Goal: Communication & Community: Answer question/provide support

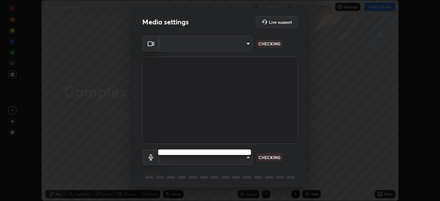
scroll to position [201, 440]
type input "2e9b027d6a4255688e554df818383ce9ed5f881db366686a8468352ce6a31e43"
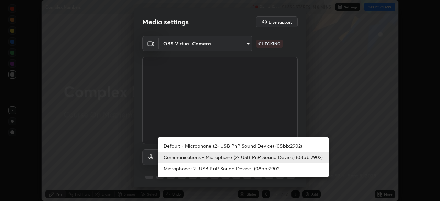
click at [197, 146] on li "Default - Microphone (2- USB PnP Sound Device) (08bb:2902)" at bounding box center [243, 145] width 171 height 11
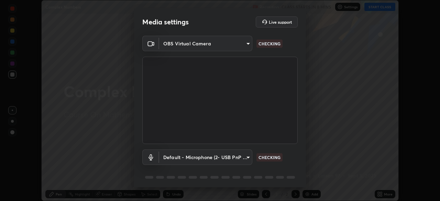
click at [201, 157] on body "Erase all Complex Numbers Recording CLASS STARTS IN 8 MINS Settings START CLASS…" at bounding box center [220, 100] width 440 height 201
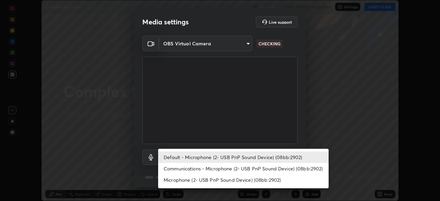
click at [203, 168] on li "Communications - Microphone (2- USB PnP Sound Device) (08bb:2902)" at bounding box center [243, 168] width 171 height 11
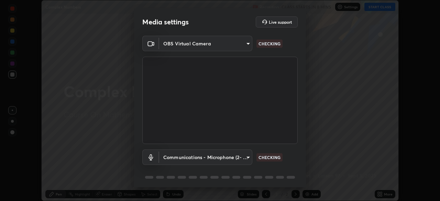
type input "communications"
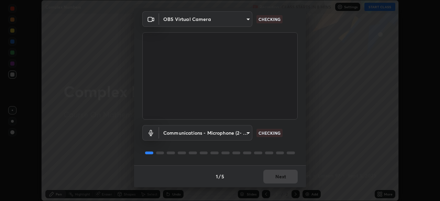
click at [274, 177] on div "1 / 5 Next" at bounding box center [220, 176] width 172 height 22
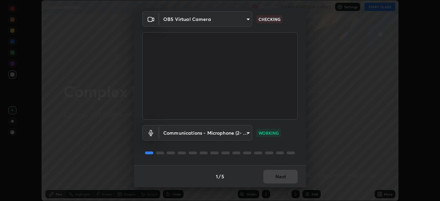
click at [274, 177] on div "1 / 5 Next" at bounding box center [220, 176] width 172 height 22
click at [273, 177] on div "1 / 5 Next" at bounding box center [220, 176] width 172 height 22
click at [274, 177] on div "1 / 5 Next" at bounding box center [220, 176] width 172 height 22
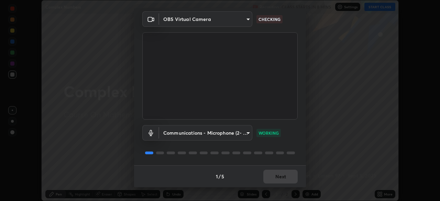
click at [274, 177] on div "1 / 5 Next" at bounding box center [220, 176] width 172 height 22
click at [271, 176] on div "1 / 5 Next" at bounding box center [220, 176] width 172 height 22
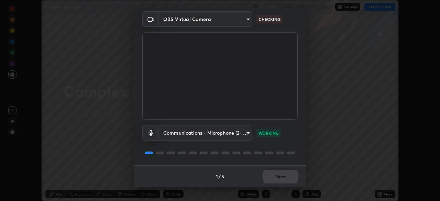
click at [271, 177] on div "1 / 5 Next" at bounding box center [220, 176] width 172 height 22
click at [271, 177] on button "Next" at bounding box center [280, 177] width 34 height 14
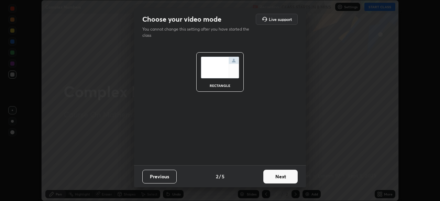
click at [271, 177] on button "Next" at bounding box center [280, 177] width 34 height 14
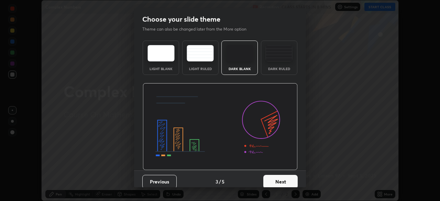
click at [278, 180] on button "Next" at bounding box center [280, 182] width 34 height 14
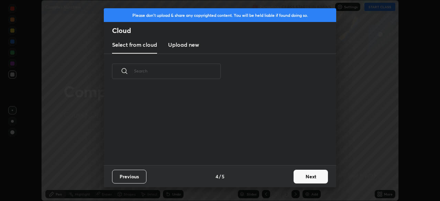
click at [296, 180] on button "Next" at bounding box center [311, 177] width 34 height 14
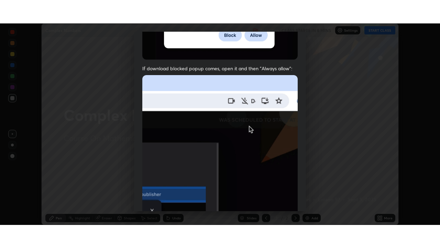
scroll to position [165, 0]
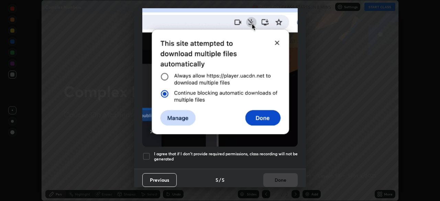
click at [148, 153] on div at bounding box center [146, 156] width 8 height 8
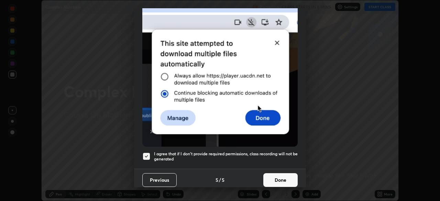
click at [273, 177] on button "Done" at bounding box center [280, 180] width 34 height 14
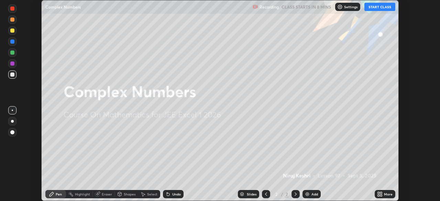
click at [379, 9] on button "START CLASS" at bounding box center [380, 7] width 31 height 8
click at [381, 195] on icon at bounding box center [381, 196] width 2 height 2
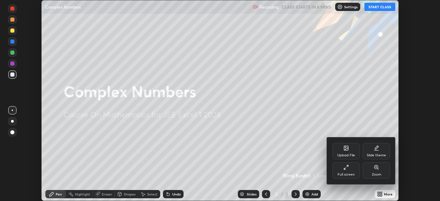
click at [348, 174] on div "Full screen" at bounding box center [346, 174] width 17 height 3
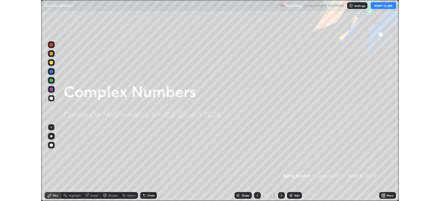
scroll to position [248, 440]
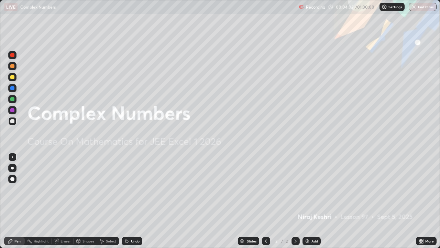
click at [226, 201] on div "Slides 2 / 2 Add" at bounding box center [279, 241] width 274 height 14
click at [308, 201] on div "Add" at bounding box center [312, 241] width 18 height 8
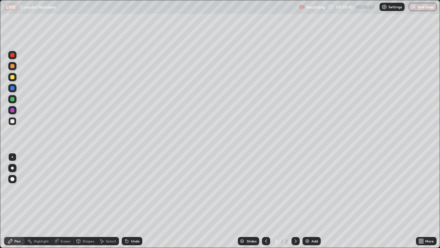
click at [13, 78] on div at bounding box center [12, 77] width 4 height 4
click at [15, 121] on div at bounding box center [12, 121] width 8 height 8
click at [126, 201] on icon at bounding box center [127, 241] width 3 height 3
click at [129, 201] on div "Undo" at bounding box center [132, 241] width 21 height 8
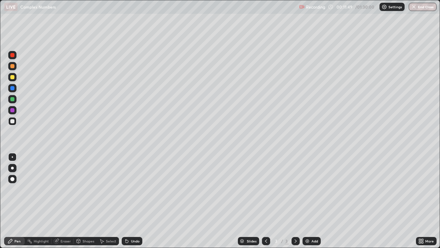
click at [129, 201] on div "Undo" at bounding box center [132, 241] width 21 height 8
click at [128, 201] on icon at bounding box center [127, 241] width 6 height 6
click at [13, 98] on div at bounding box center [12, 99] width 4 height 4
click at [12, 78] on div at bounding box center [12, 77] width 4 height 4
click at [13, 122] on div at bounding box center [12, 121] width 4 height 4
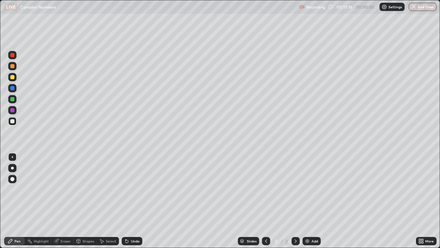
click at [12, 100] on div at bounding box center [12, 99] width 4 height 4
click at [13, 79] on div at bounding box center [12, 77] width 4 height 4
click at [126, 201] on icon at bounding box center [126, 239] width 1 height 1
click at [126, 201] on icon at bounding box center [127, 241] width 3 height 3
click at [131, 201] on div "Undo" at bounding box center [135, 240] width 9 height 3
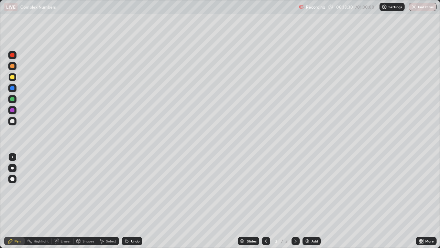
click at [133, 201] on div "Undo" at bounding box center [135, 240] width 9 height 3
click at [131, 201] on div "Undo" at bounding box center [135, 240] width 9 height 3
click at [129, 201] on div "Undo" at bounding box center [132, 241] width 21 height 8
click at [131, 201] on div "Undo" at bounding box center [135, 240] width 9 height 3
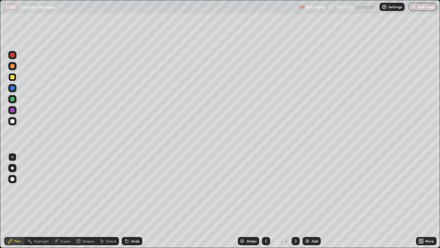
click at [129, 201] on div "Undo" at bounding box center [132, 241] width 21 height 8
click at [128, 201] on icon at bounding box center [127, 241] width 6 height 6
click at [128, 201] on div "Undo" at bounding box center [132, 241] width 21 height 8
click at [134, 201] on div "Undo" at bounding box center [135, 240] width 9 height 3
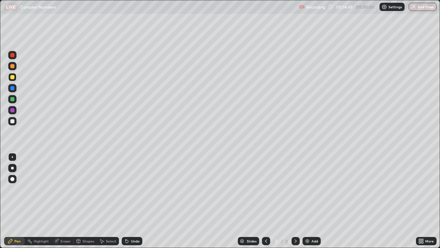
click at [131, 201] on div "Undo" at bounding box center [132, 241] width 21 height 8
click at [14, 111] on div at bounding box center [12, 110] width 4 height 4
click at [12, 77] on div at bounding box center [12, 77] width 4 height 4
click at [133, 201] on div "Undo" at bounding box center [135, 240] width 9 height 3
click at [132, 201] on div "Undo" at bounding box center [135, 240] width 9 height 3
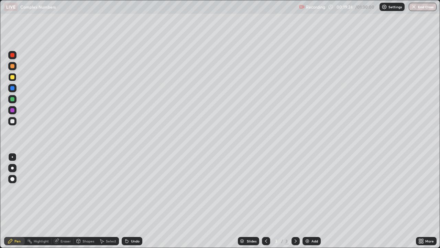
click at [312, 201] on div "Add" at bounding box center [315, 240] width 7 height 3
click at [13, 123] on div at bounding box center [12, 121] width 8 height 8
click at [13, 78] on div at bounding box center [12, 77] width 4 height 4
click at [129, 201] on icon at bounding box center [127, 241] width 6 height 6
click at [126, 201] on icon at bounding box center [127, 241] width 3 height 3
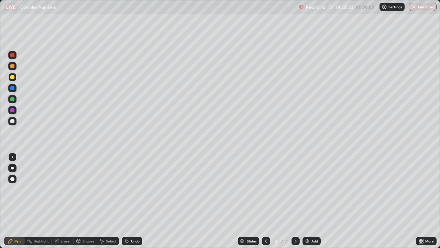
click at [124, 201] on icon at bounding box center [127, 241] width 6 height 6
click at [127, 201] on icon at bounding box center [127, 241] width 3 height 3
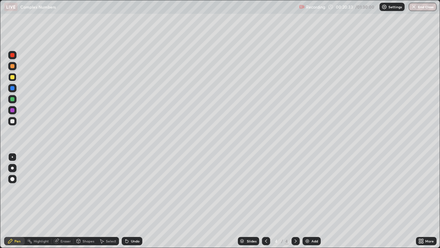
click at [129, 201] on div "Undo" at bounding box center [132, 241] width 21 height 8
click at [135, 201] on div "Undo" at bounding box center [135, 240] width 9 height 3
click at [133, 201] on div "Undo" at bounding box center [135, 240] width 9 height 3
click at [13, 121] on div at bounding box center [12, 121] width 4 height 4
click at [134, 201] on div "Undo" at bounding box center [135, 240] width 9 height 3
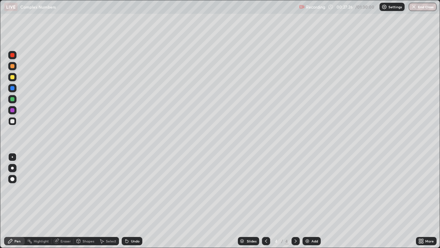
click at [309, 201] on img at bounding box center [308, 241] width 6 height 6
click at [131, 201] on div "Undo" at bounding box center [132, 241] width 21 height 8
click at [132, 201] on div "Undo" at bounding box center [135, 240] width 9 height 3
click at [131, 201] on div "Undo" at bounding box center [135, 240] width 9 height 3
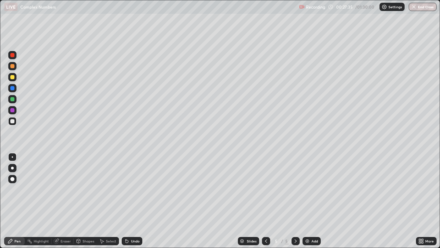
click at [131, 201] on div "Undo" at bounding box center [135, 240] width 9 height 3
click at [132, 201] on div "Undo" at bounding box center [135, 240] width 9 height 3
click at [134, 201] on div "Undo" at bounding box center [135, 240] width 9 height 3
click at [310, 201] on div "Add" at bounding box center [312, 241] width 18 height 8
click at [12, 80] on div at bounding box center [12, 77] width 8 height 8
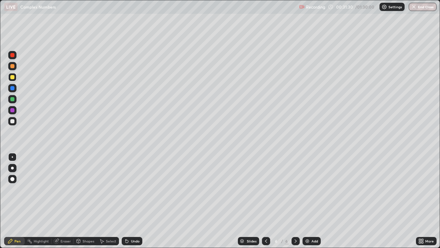
click at [13, 122] on div at bounding box center [12, 121] width 4 height 4
click at [130, 201] on div "Undo" at bounding box center [132, 241] width 21 height 8
click at [131, 201] on div "Undo" at bounding box center [135, 240] width 9 height 3
click at [134, 201] on div "Undo" at bounding box center [132, 241] width 21 height 8
click at [13, 122] on div at bounding box center [12, 121] width 4 height 4
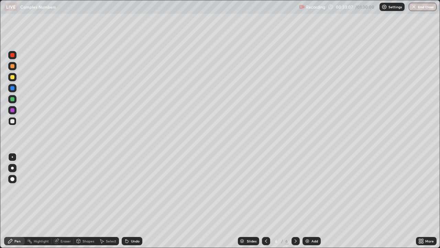
click at [11, 77] on div at bounding box center [12, 77] width 4 height 4
click at [308, 201] on img at bounding box center [308, 241] width 6 height 6
click at [56, 201] on icon at bounding box center [56, 241] width 4 height 4
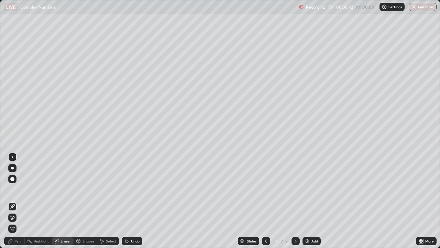
click at [11, 179] on div at bounding box center [12, 179] width 4 height 4
click at [16, 201] on div "Pen" at bounding box center [14, 241] width 21 height 8
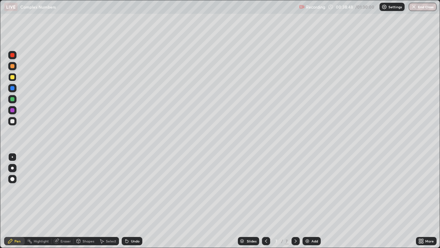
click at [17, 201] on div "Pen" at bounding box center [17, 240] width 6 height 3
click at [63, 201] on div "Eraser" at bounding box center [63, 241] width 22 height 8
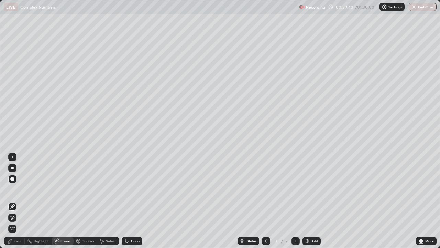
click at [20, 201] on div "Pen" at bounding box center [17, 240] width 6 height 3
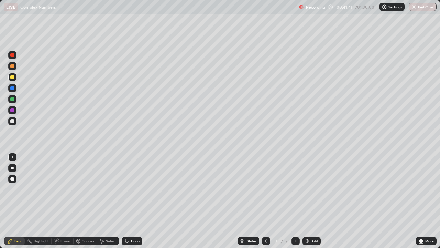
click at [13, 124] on div at bounding box center [12, 121] width 8 height 8
click at [57, 201] on icon at bounding box center [56, 241] width 4 height 4
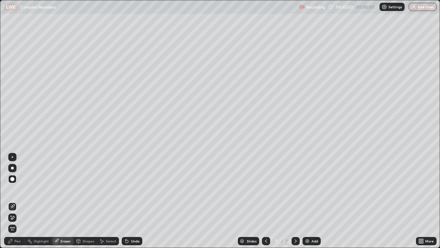
click at [11, 176] on div at bounding box center [12, 179] width 8 height 8
click at [18, 201] on div "Pen" at bounding box center [17, 240] width 6 height 3
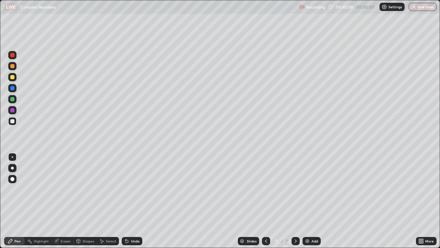
click at [19, 201] on div "Pen" at bounding box center [17, 240] width 6 height 3
click at [12, 99] on div at bounding box center [12, 99] width 4 height 4
click at [61, 201] on div "Eraser" at bounding box center [66, 240] width 10 height 3
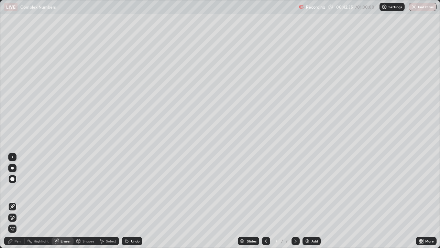
click at [130, 201] on div "Undo" at bounding box center [132, 241] width 21 height 8
click at [16, 201] on div "Pen" at bounding box center [17, 240] width 6 height 3
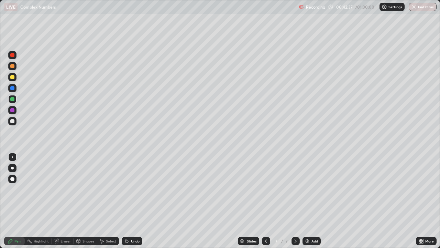
click at [10, 122] on div at bounding box center [12, 121] width 8 height 8
click at [13, 80] on div at bounding box center [12, 77] width 8 height 8
click at [12, 123] on div at bounding box center [12, 121] width 8 height 8
click at [308, 201] on img at bounding box center [308, 241] width 6 height 6
click at [135, 201] on div "Undo" at bounding box center [135, 240] width 9 height 3
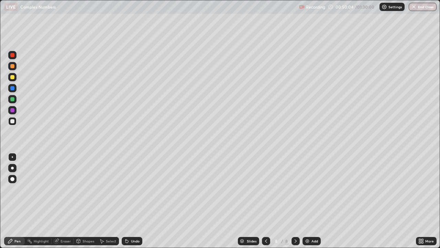
click at [134, 201] on div "Undo" at bounding box center [135, 240] width 9 height 3
click at [137, 201] on div "Undo" at bounding box center [132, 241] width 21 height 8
click at [136, 201] on div "Undo" at bounding box center [132, 241] width 21 height 8
click at [133, 201] on div "Undo" at bounding box center [135, 240] width 9 height 3
click at [130, 201] on div "Undo" at bounding box center [132, 241] width 21 height 8
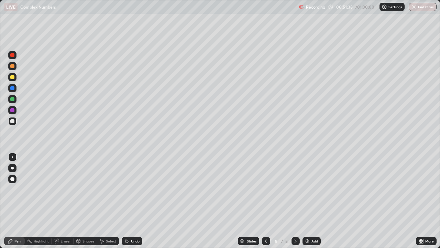
click at [131, 201] on div "Undo" at bounding box center [135, 240] width 9 height 3
click at [359, 201] on div "Slides 8 / 8 Add" at bounding box center [279, 241] width 274 height 14
click at [358, 201] on div "Slides 8 / 8 Add" at bounding box center [279, 241] width 274 height 14
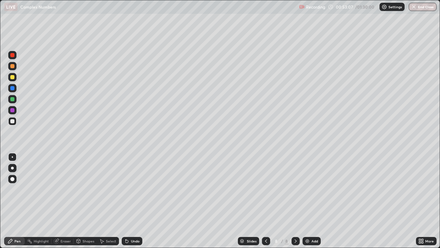
click at [357, 201] on div "Slides 8 / 8 Add" at bounding box center [279, 241] width 274 height 14
click at [312, 201] on div "Add" at bounding box center [315, 240] width 7 height 3
click at [135, 201] on div "Undo" at bounding box center [135, 240] width 9 height 3
click at [137, 201] on div "Undo" at bounding box center [135, 240] width 9 height 3
click at [266, 201] on icon at bounding box center [266, 240] width 2 height 3
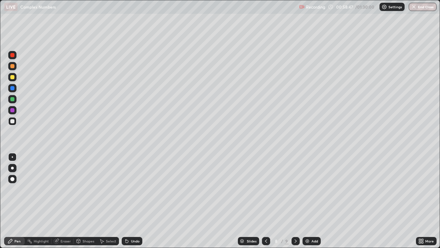
click at [293, 201] on icon at bounding box center [296, 241] width 6 height 6
click at [308, 201] on img at bounding box center [308, 241] width 6 height 6
click at [265, 201] on icon at bounding box center [266, 241] width 6 height 6
click at [13, 79] on div at bounding box center [12, 77] width 4 height 4
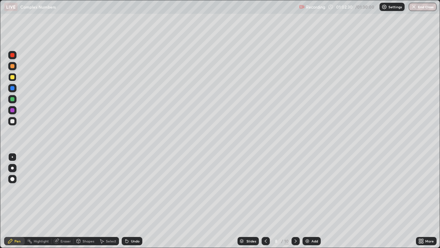
click at [128, 201] on icon at bounding box center [127, 241] width 6 height 6
click at [131, 201] on div "Undo" at bounding box center [135, 240] width 9 height 3
click at [129, 201] on div "Undo" at bounding box center [132, 241] width 21 height 8
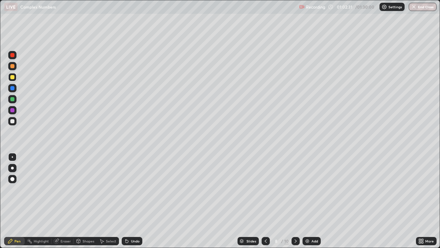
click at [129, 201] on div "Undo" at bounding box center [132, 241] width 21 height 8
click at [126, 201] on icon at bounding box center [127, 241] width 3 height 3
click at [127, 201] on icon at bounding box center [127, 241] width 6 height 6
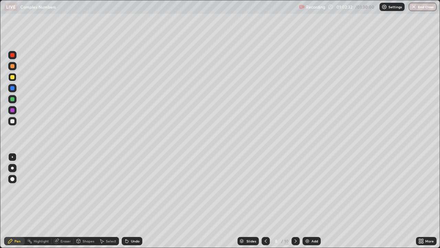
click at [125, 201] on div "Undo" at bounding box center [132, 241] width 21 height 8
click at [127, 201] on icon at bounding box center [127, 241] width 6 height 6
click at [126, 201] on icon at bounding box center [127, 241] width 3 height 3
click at [295, 201] on div at bounding box center [296, 241] width 8 height 8
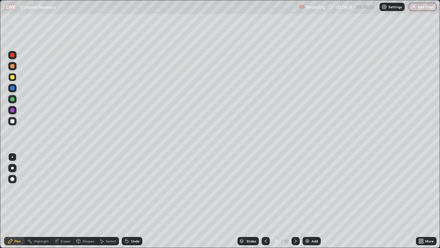
click at [57, 201] on icon at bounding box center [57, 239] width 4 height 3
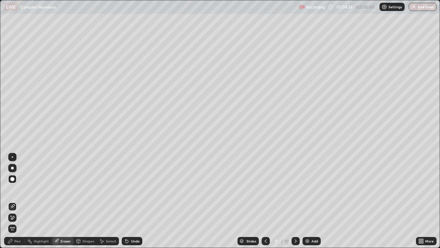
click at [14, 201] on div "Pen" at bounding box center [14, 241] width 21 height 8
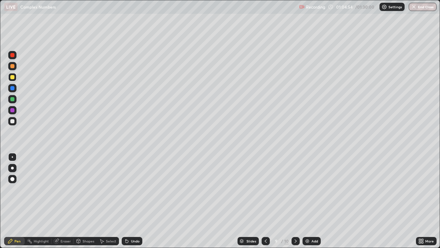
click at [294, 201] on div at bounding box center [296, 241] width 8 height 14
click at [136, 201] on div "Undo" at bounding box center [135, 240] width 9 height 3
click at [12, 122] on div at bounding box center [12, 121] width 4 height 4
click at [312, 201] on div "Add" at bounding box center [315, 240] width 7 height 3
click at [13, 77] on div at bounding box center [12, 77] width 4 height 4
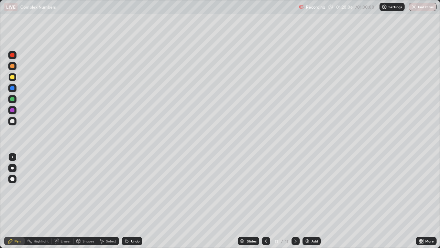
click at [63, 201] on div "Eraser" at bounding box center [66, 240] width 10 height 3
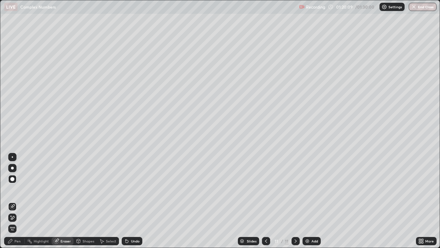
click at [19, 201] on div "Pen" at bounding box center [17, 240] width 6 height 3
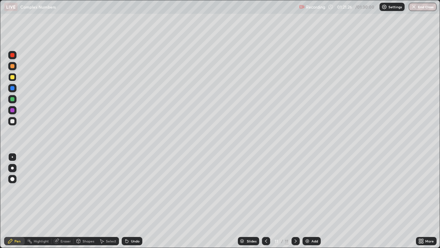
click at [423, 201] on div "More" at bounding box center [426, 241] width 21 height 8
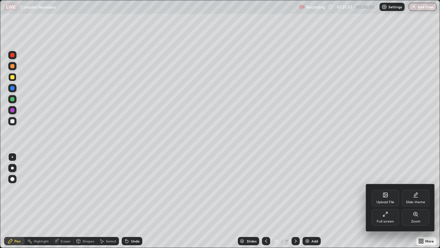
click at [398, 201] on div "Full screen" at bounding box center [386, 217] width 28 height 17
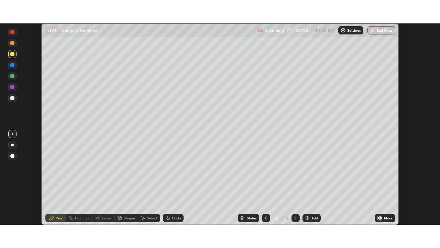
scroll to position [34196, 33957]
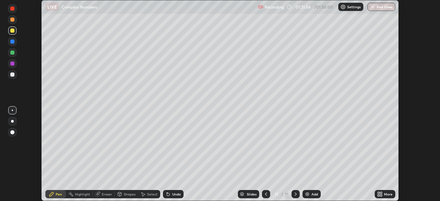
click at [388, 188] on div "More" at bounding box center [385, 194] width 21 height 14
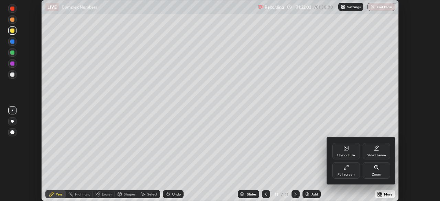
click at [352, 176] on div "Full screen" at bounding box center [346, 174] width 17 height 3
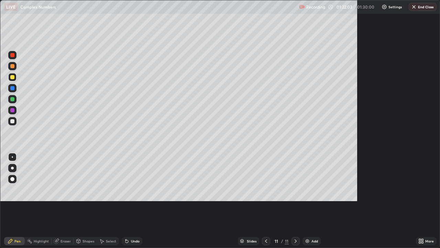
scroll to position [248, 440]
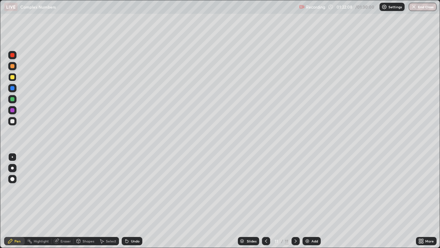
click at [423, 201] on div "More" at bounding box center [426, 241] width 21 height 14
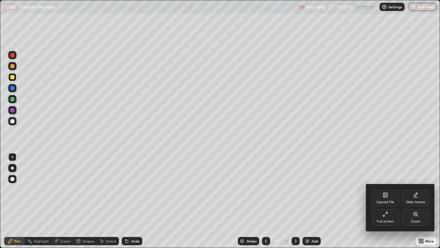
click at [401, 201] on div at bounding box center [220, 124] width 440 height 248
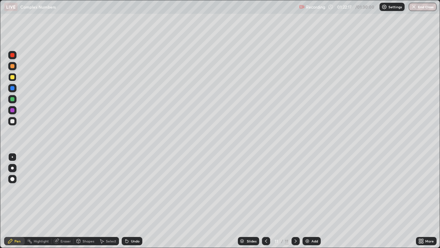
click at [430, 201] on div "More" at bounding box center [426, 241] width 21 height 14
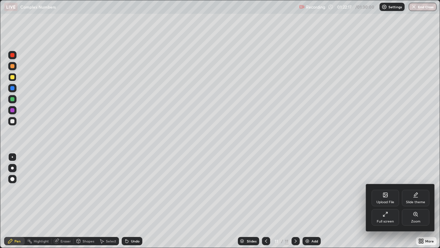
click at [429, 201] on div at bounding box center [220, 124] width 440 height 248
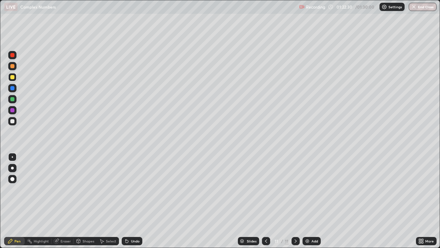
click at [392, 201] on div "Slides 11 / 11 Add" at bounding box center [279, 241] width 274 height 14
click at [385, 201] on div "Slides 11 / 11 Add" at bounding box center [279, 241] width 274 height 14
click at [392, 201] on div "Slides 11 / 11 Add" at bounding box center [279, 241] width 274 height 14
click at [397, 201] on div "Slides 11 / 11 Add" at bounding box center [279, 241] width 274 height 14
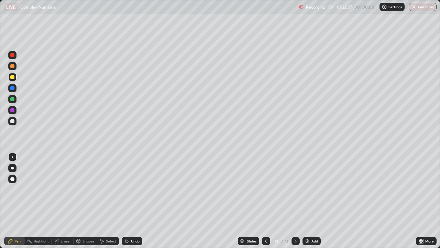
click at [393, 201] on div "Slides 11 / 11 Add" at bounding box center [279, 241] width 274 height 14
click at [394, 201] on div "Slides 11 / 11 Add" at bounding box center [279, 241] width 274 height 14
click at [392, 201] on div "Slides 11 / 11 Add" at bounding box center [279, 241] width 274 height 14
click at [393, 201] on div "Slides 11 / 11 Add" at bounding box center [279, 241] width 274 height 14
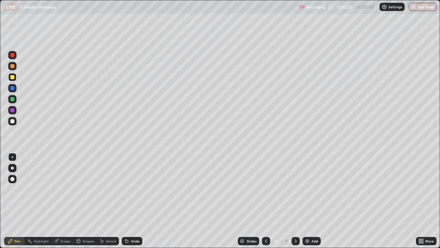
click at [392, 201] on div "Slides 11 / 11 Add" at bounding box center [279, 241] width 274 height 14
click at [61, 201] on div "Eraser" at bounding box center [63, 241] width 22 height 8
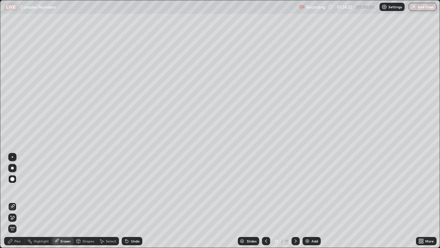
click at [12, 157] on div at bounding box center [12, 156] width 1 height 1
click at [11, 201] on icon at bounding box center [10, 241] width 4 height 4
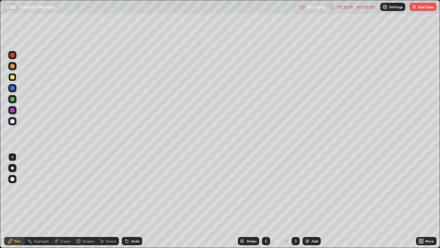
click at [12, 121] on div at bounding box center [12, 121] width 4 height 4
click at [13, 122] on div at bounding box center [12, 121] width 4 height 4
click at [13, 99] on div at bounding box center [12, 99] width 4 height 4
click at [130, 201] on div "Undo" at bounding box center [132, 241] width 21 height 8
click at [129, 201] on div "Undo" at bounding box center [132, 241] width 21 height 8
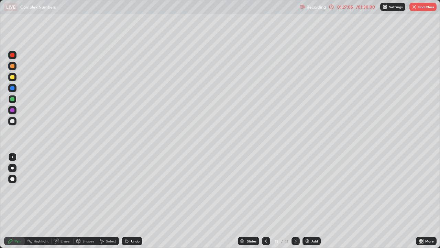
click at [128, 201] on icon at bounding box center [127, 241] width 6 height 6
click at [426, 8] on button "End Class" at bounding box center [423, 7] width 27 height 8
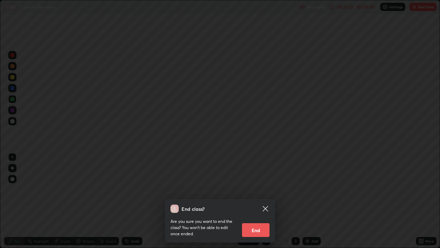
click at [258, 201] on button "End" at bounding box center [256, 230] width 28 height 14
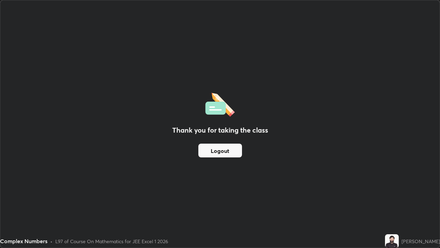
click at [225, 151] on button "Logout" at bounding box center [220, 150] width 44 height 14
